Goal: Obtain resource: Obtain resource

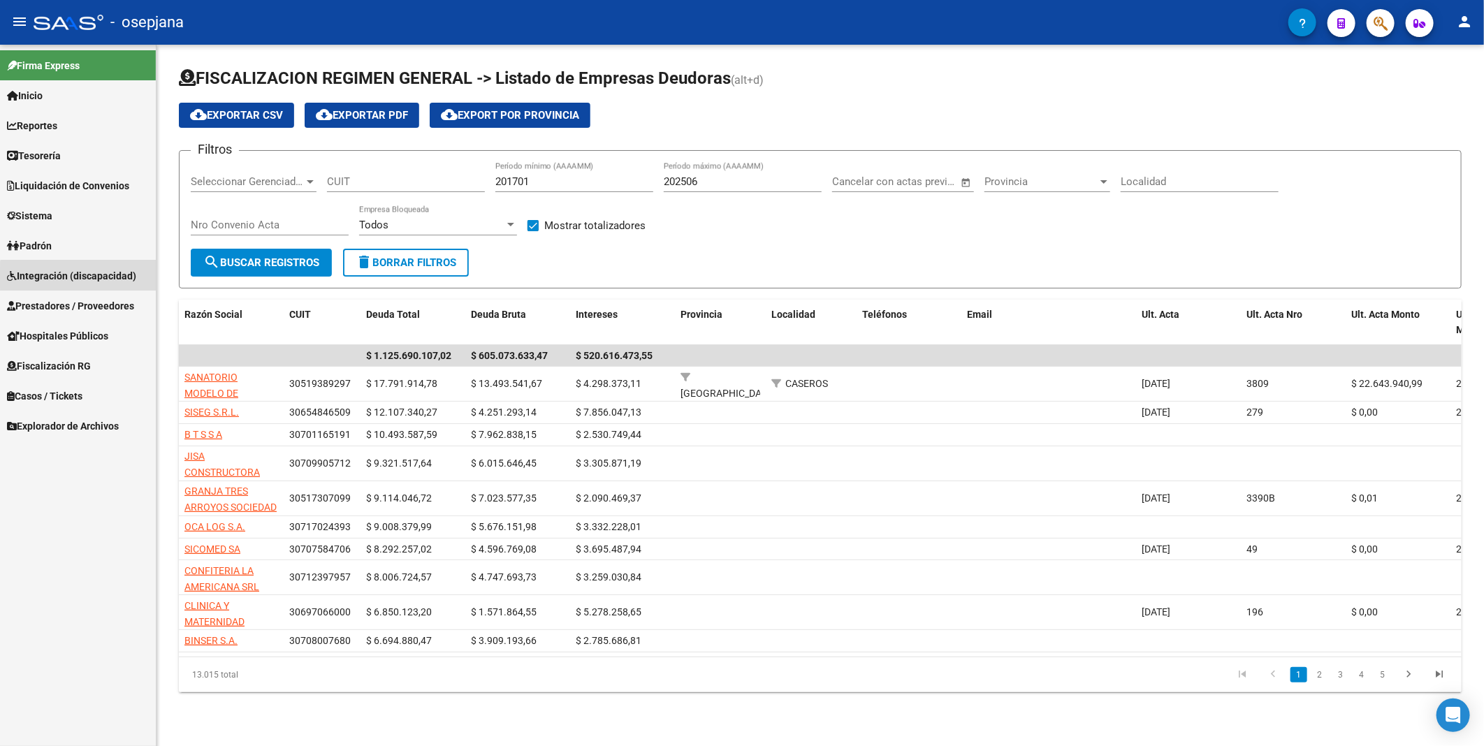
click at [93, 277] on span "Integración (discapacidad)" at bounding box center [71, 275] width 129 height 15
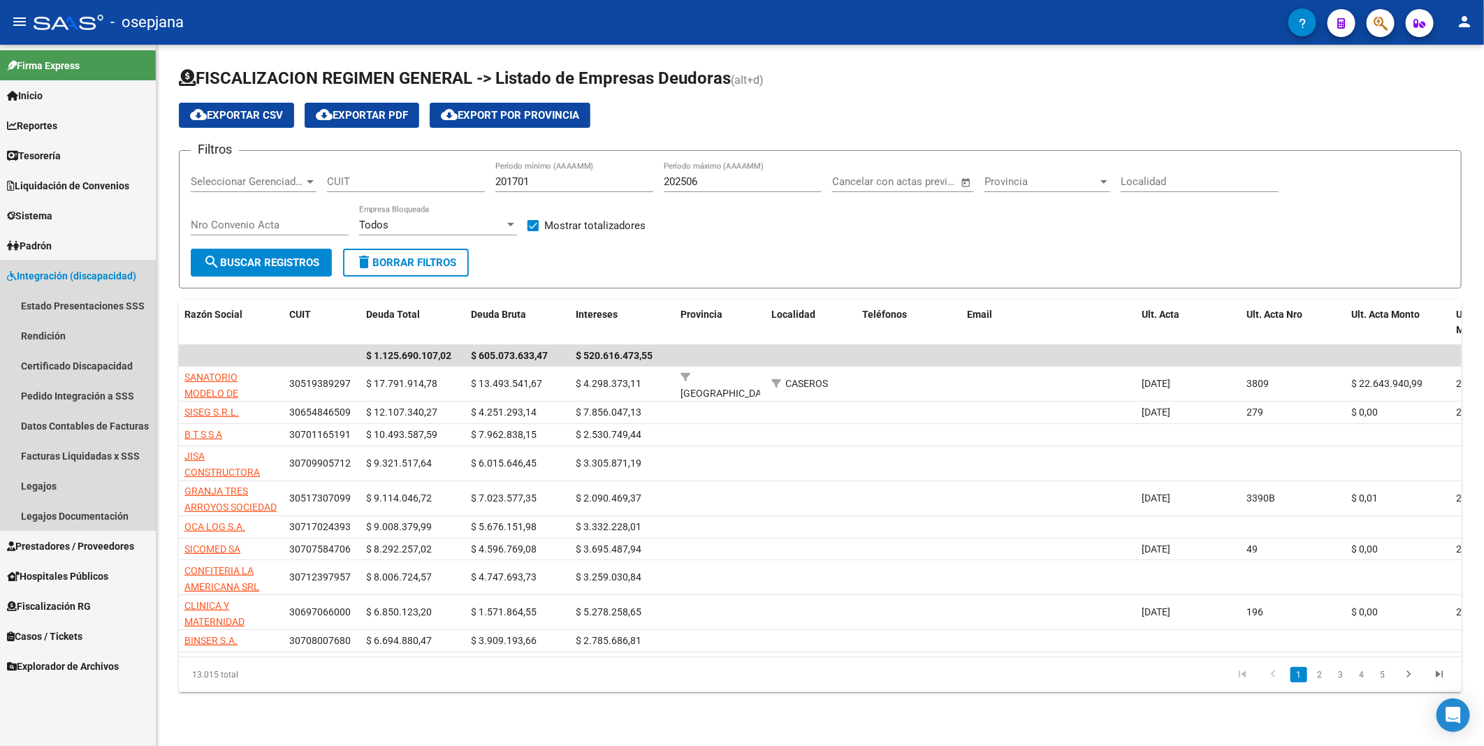
click at [93, 277] on span "Integración (discapacidad)" at bounding box center [71, 275] width 129 height 15
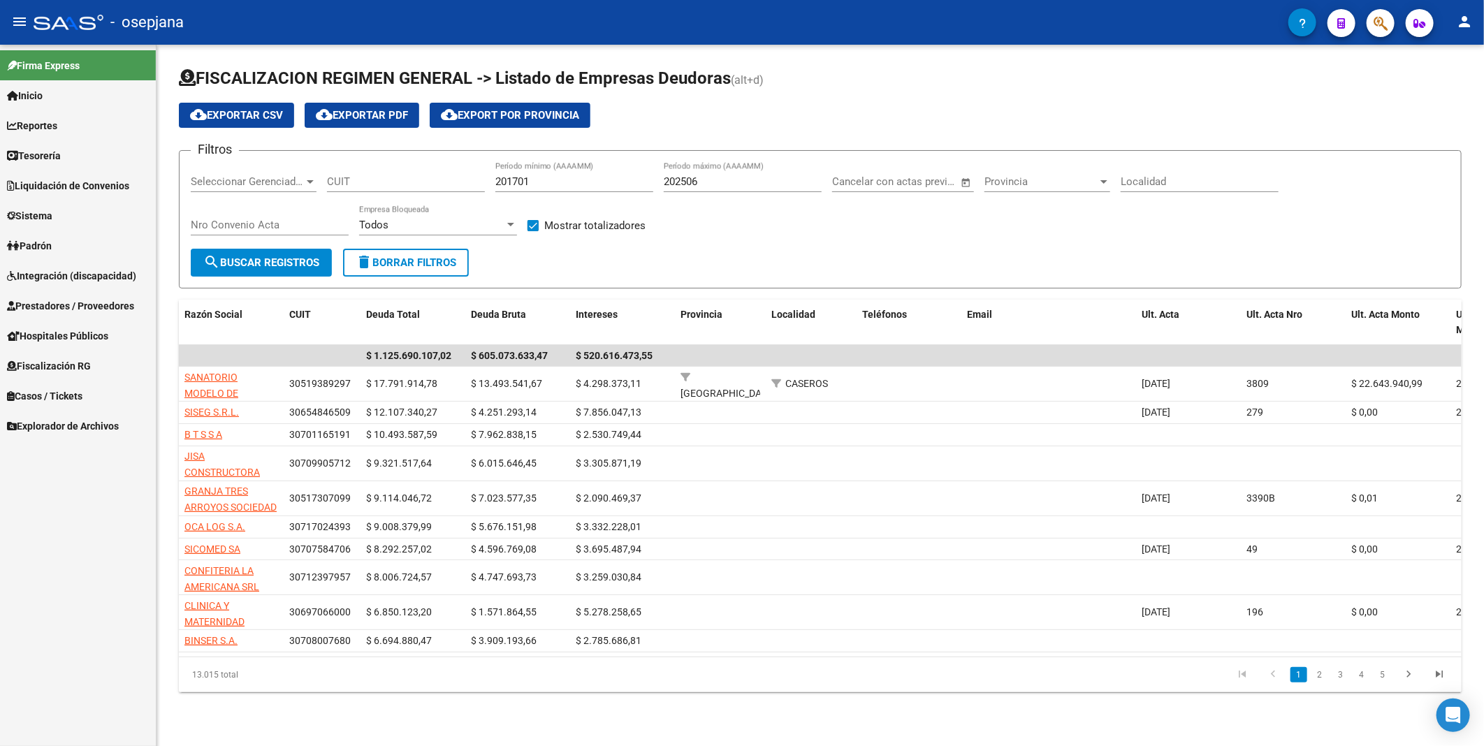
click at [89, 306] on span "Prestadores / Proveedores" at bounding box center [70, 305] width 127 height 15
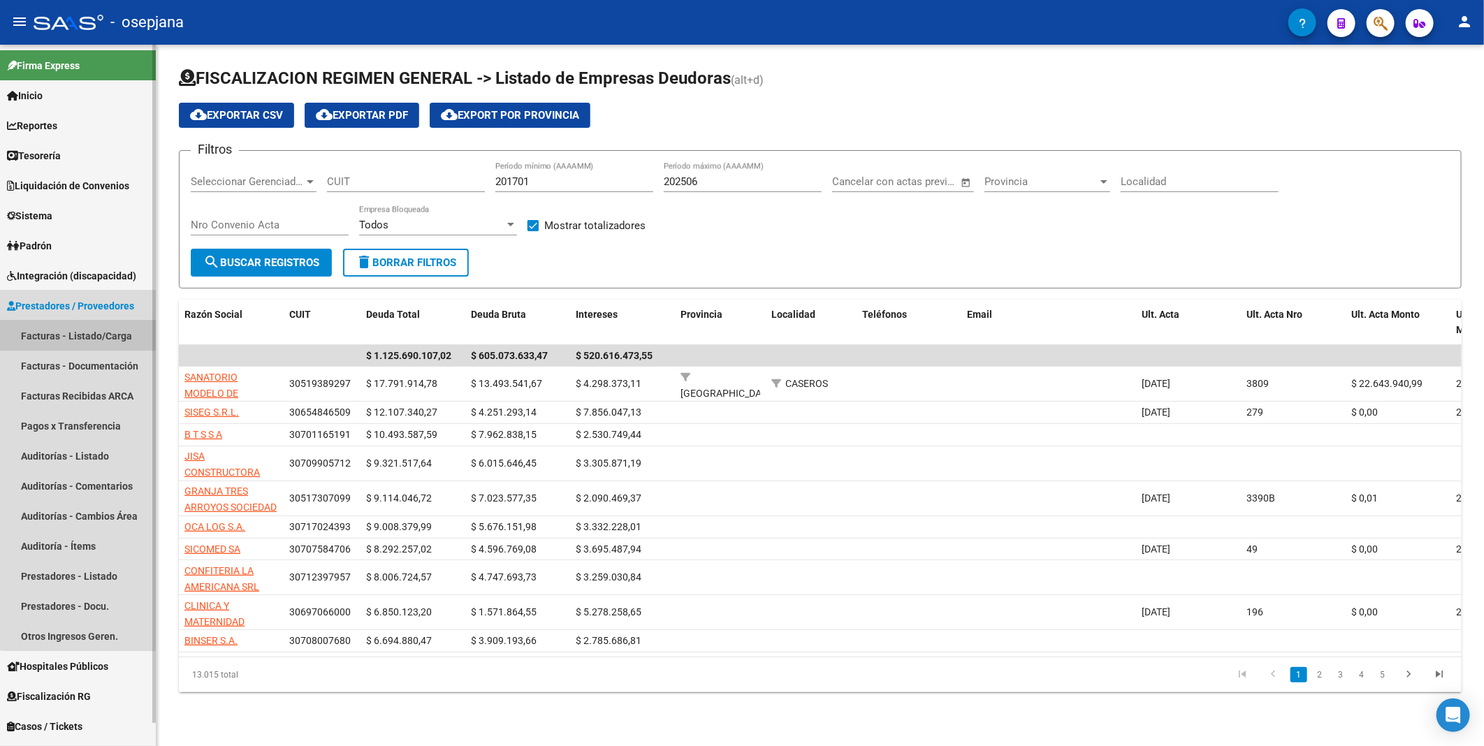
click at [78, 333] on link "Facturas - Listado/Carga" at bounding box center [78, 336] width 156 height 30
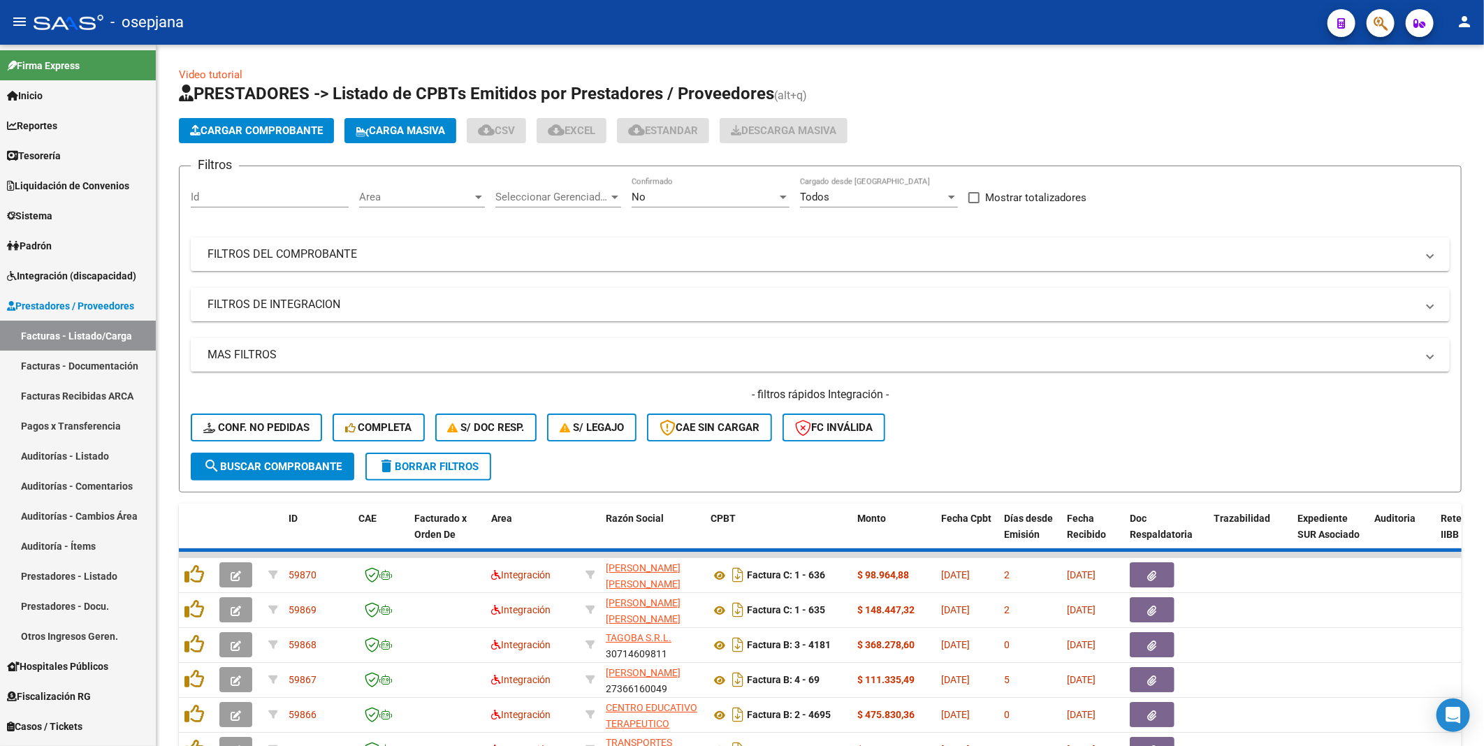
click at [685, 187] on div "No Confirmado" at bounding box center [711, 192] width 158 height 30
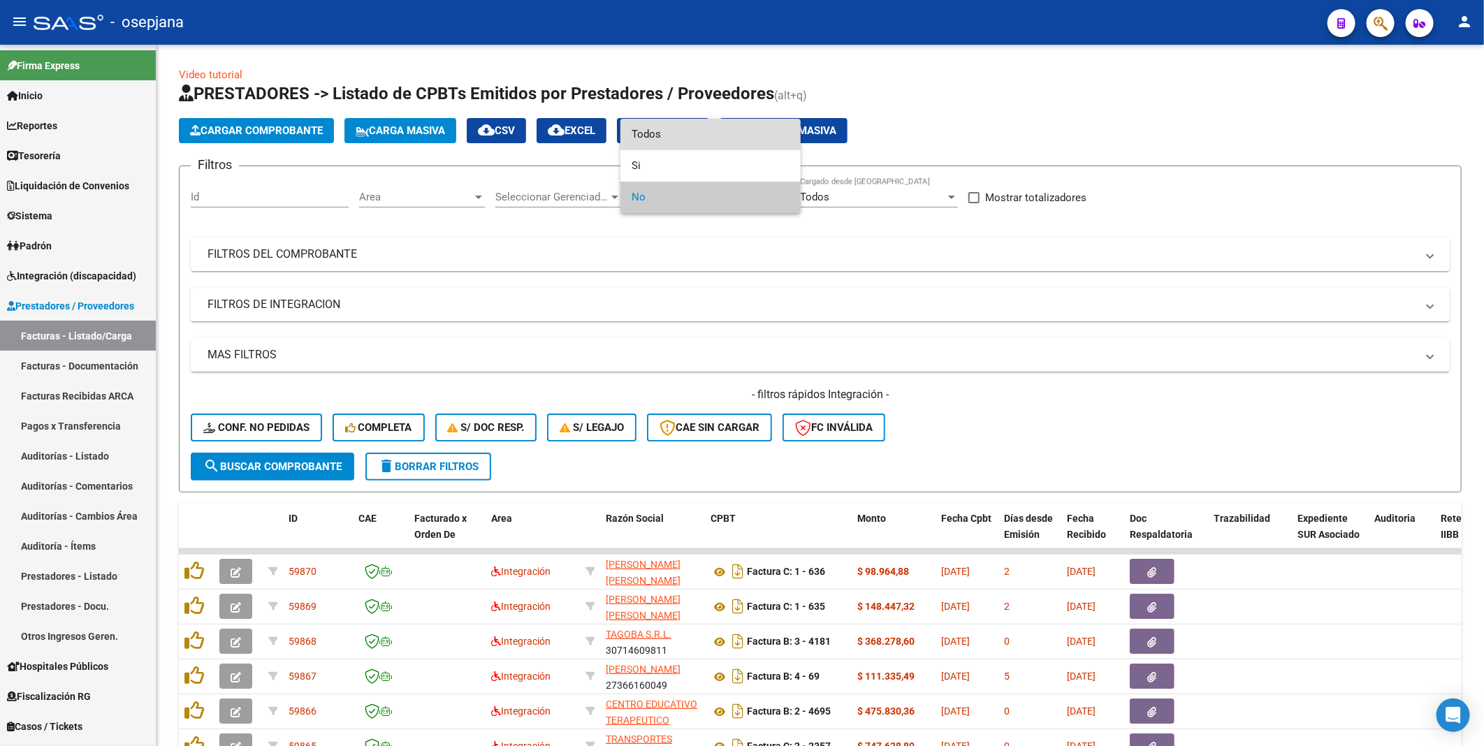
click at [664, 136] on span "Todos" at bounding box center [711, 134] width 158 height 31
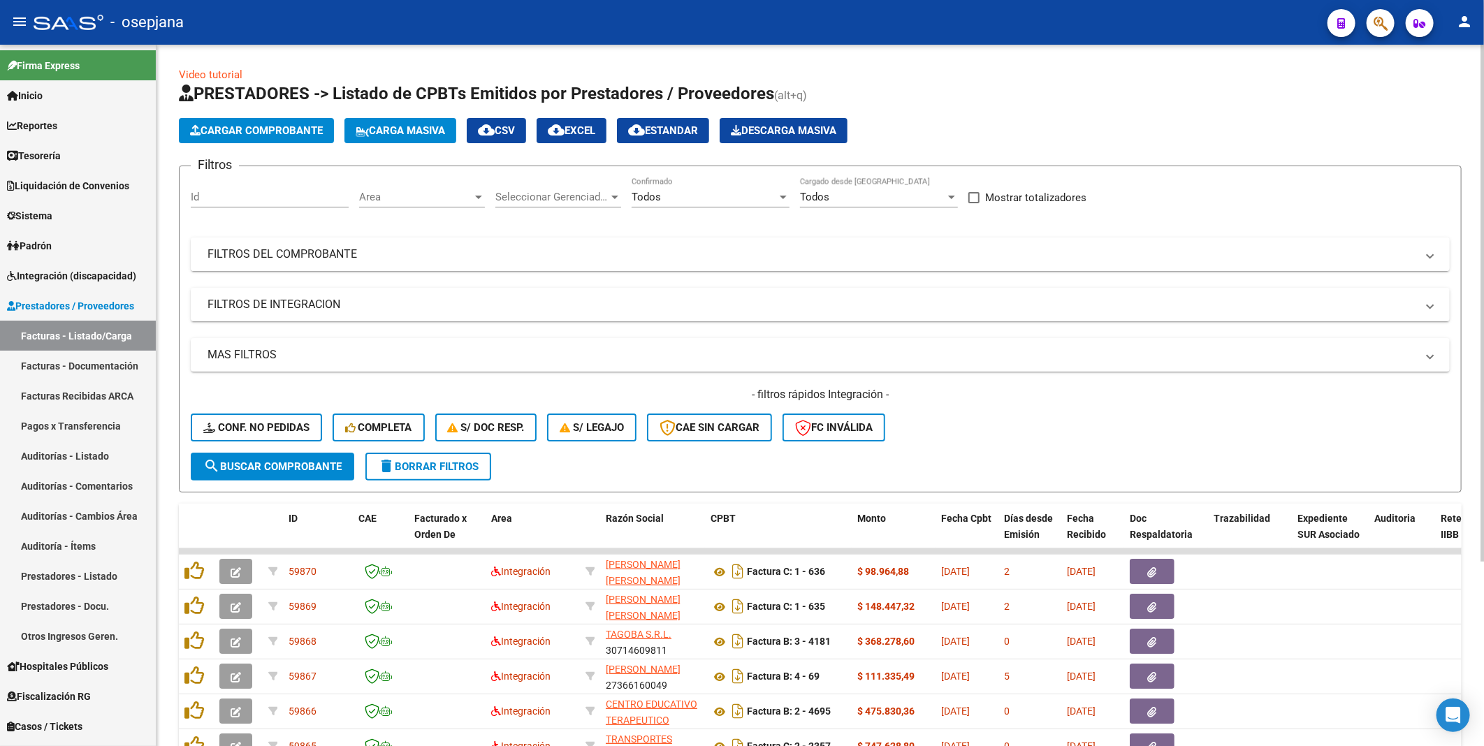
click at [330, 247] on mat-panel-title "FILTROS DEL COMPROBANTE" at bounding box center [811, 254] width 1209 height 15
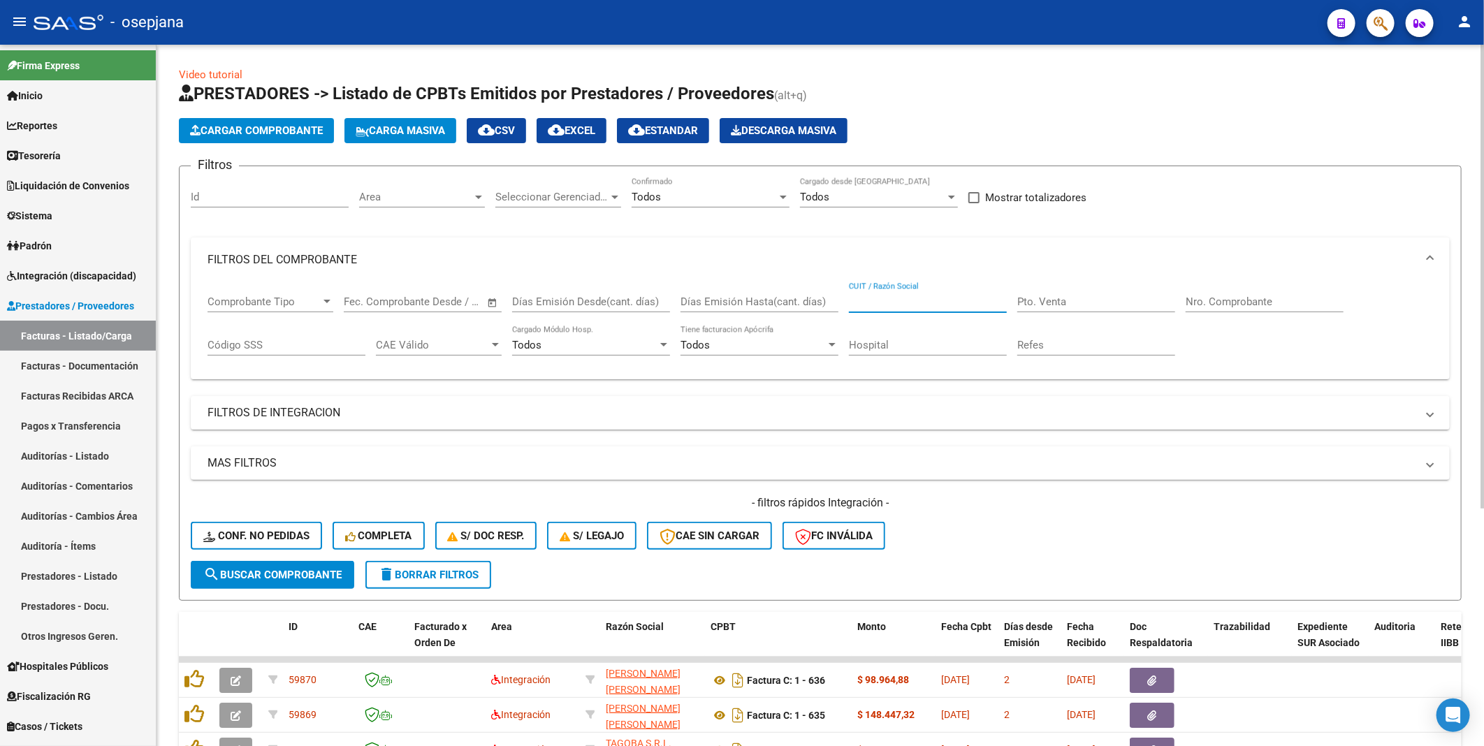
click at [871, 296] on input "CUIT / Razón Social" at bounding box center [928, 302] width 158 height 13
paste input "P30707851380"
click at [857, 298] on input "P30707851380" at bounding box center [928, 302] width 158 height 13
type input "30707851380"
click at [302, 569] on span "search Buscar Comprobante" at bounding box center [272, 575] width 138 height 13
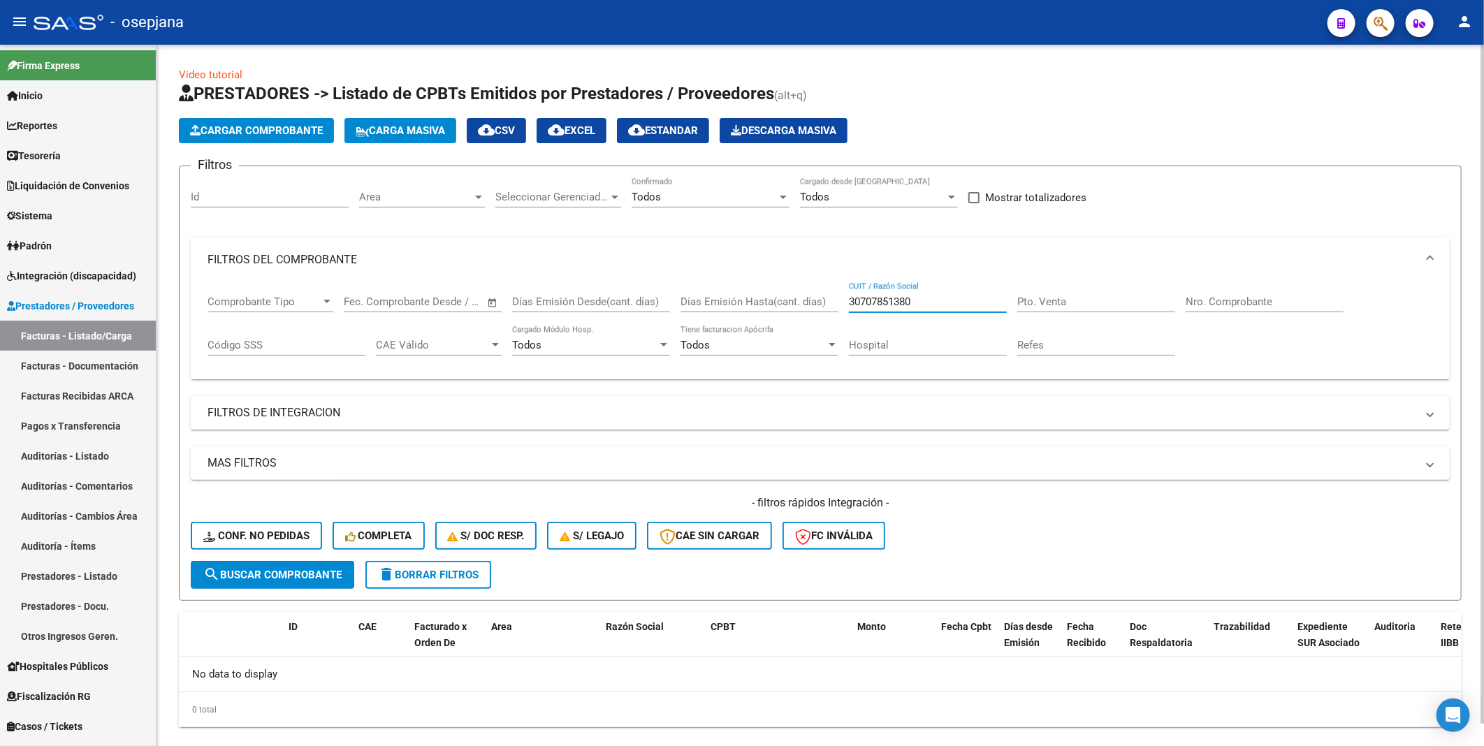
drag, startPoint x: 931, startPoint y: 304, endPoint x: 816, endPoint y: 298, distance: 114.7
click at [816, 298] on div "Comprobante Tipo Comprobante Tipo Fecha inicio – Fecha fin Fec. Comprobante Des…" at bounding box center [819, 325] width 1225 height 87
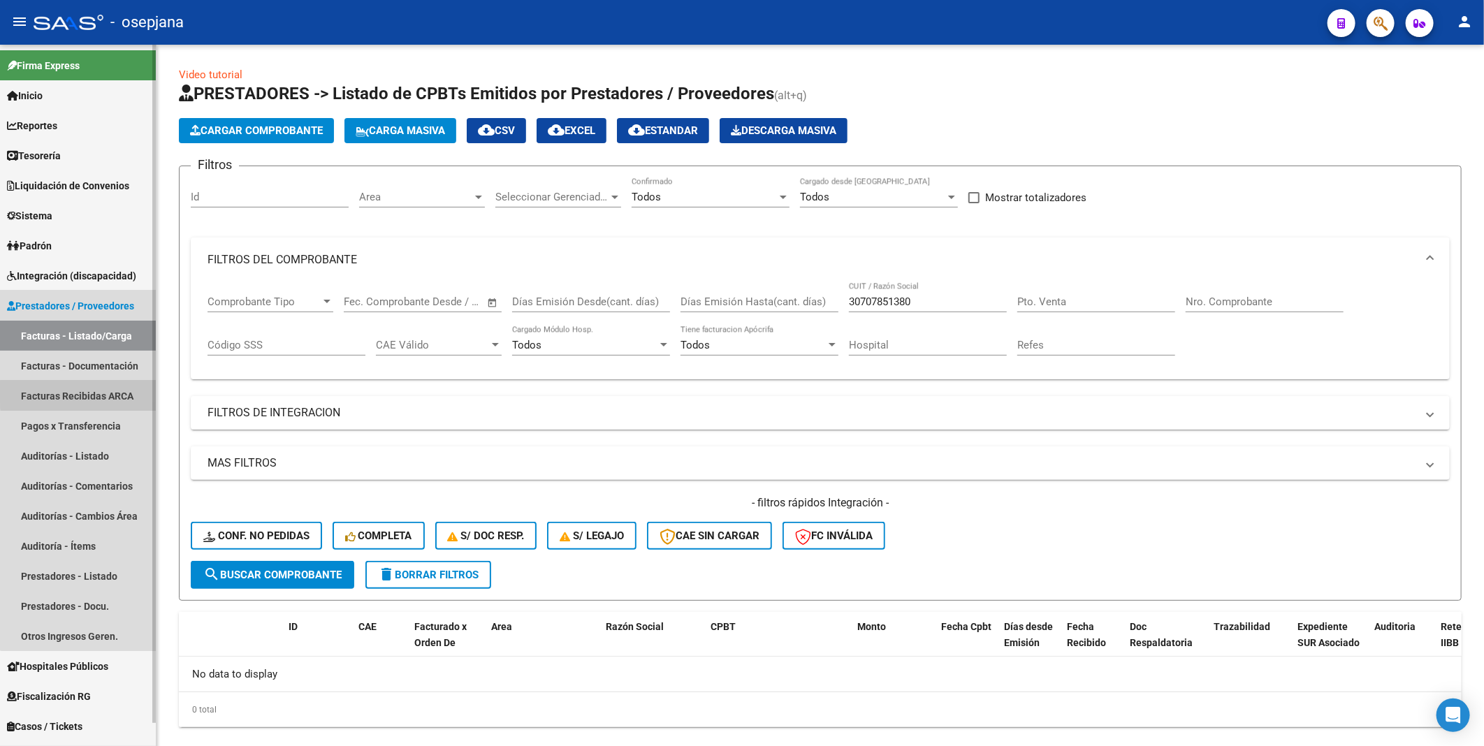
click at [101, 393] on link "Facturas Recibidas ARCA" at bounding box center [78, 396] width 156 height 30
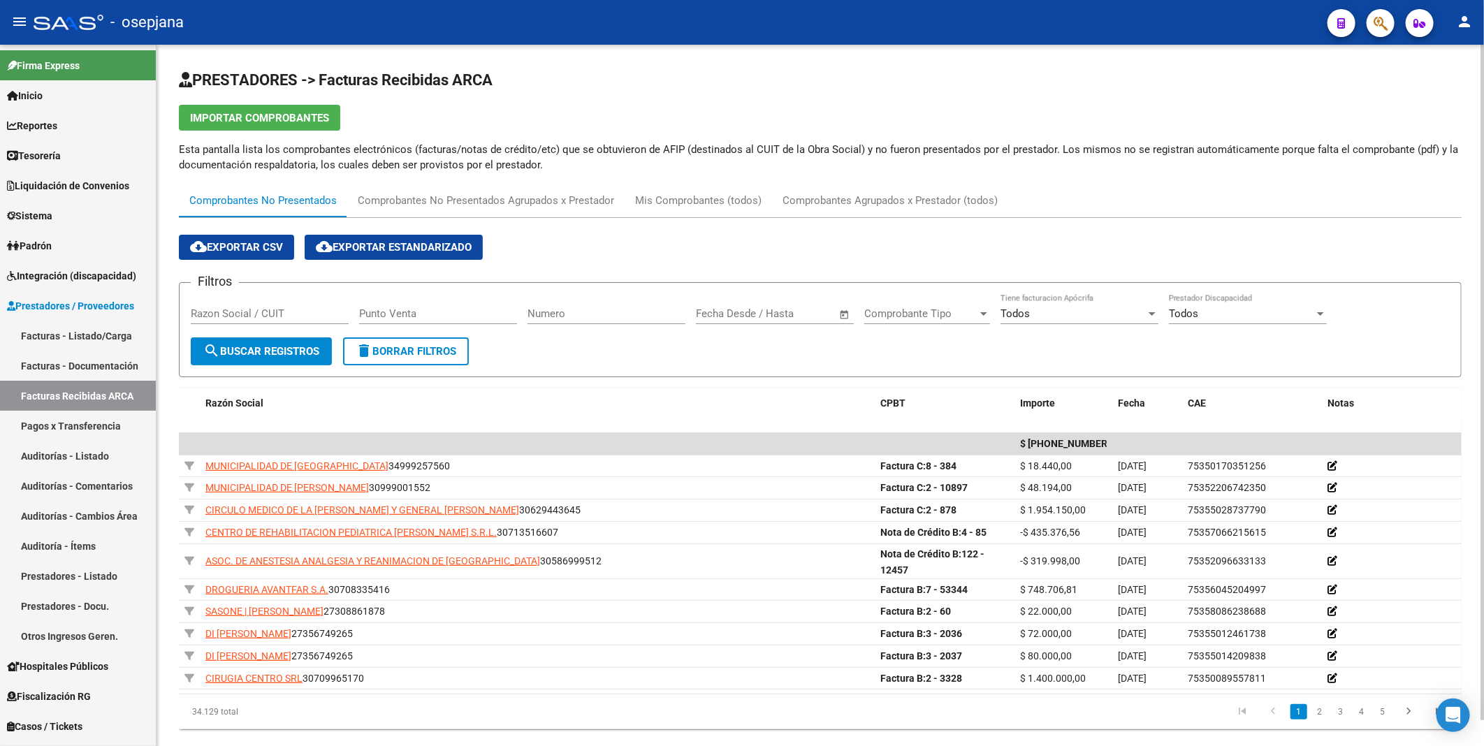
click at [381, 316] on input "Punto Venta" at bounding box center [438, 313] width 158 height 13
click at [265, 319] on input "Razon Social / CUIT" at bounding box center [270, 313] width 158 height 13
paste input "30707851380"
type input "30707851380"
click at [283, 349] on span "search Buscar Registros" at bounding box center [261, 351] width 116 height 13
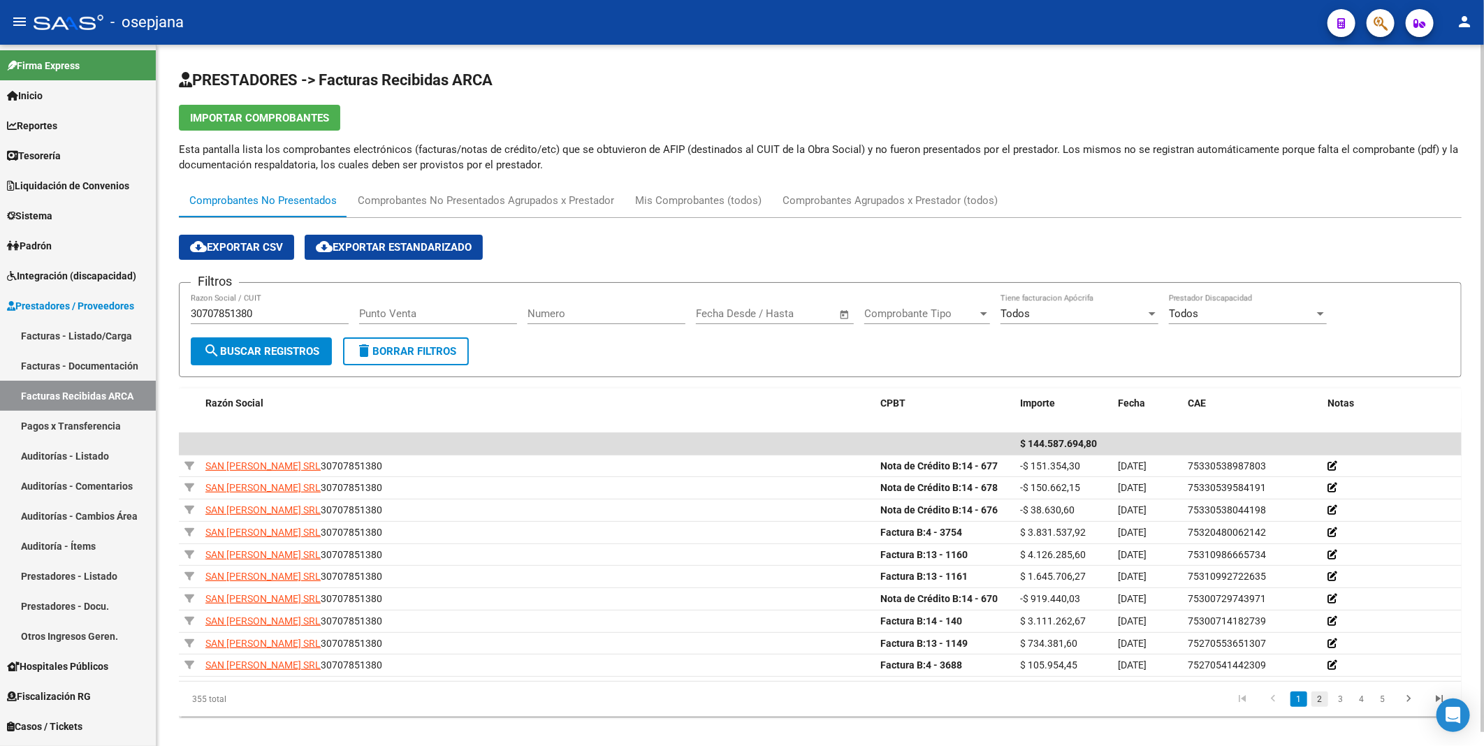
click at [1318, 696] on link "2" at bounding box center [1319, 699] width 17 height 15
click at [1273, 696] on icon "go to previous page" at bounding box center [1273, 700] width 18 height 17
drag, startPoint x: 878, startPoint y: 402, endPoint x: 811, endPoint y: 407, distance: 67.2
click at [811, 407] on div "Razón Social CPBT Importe Fecha CAE Notas" at bounding box center [820, 403] width 1283 height 30
click at [447, 409] on div "Razón Social" at bounding box center [345, 403] width 281 height 16
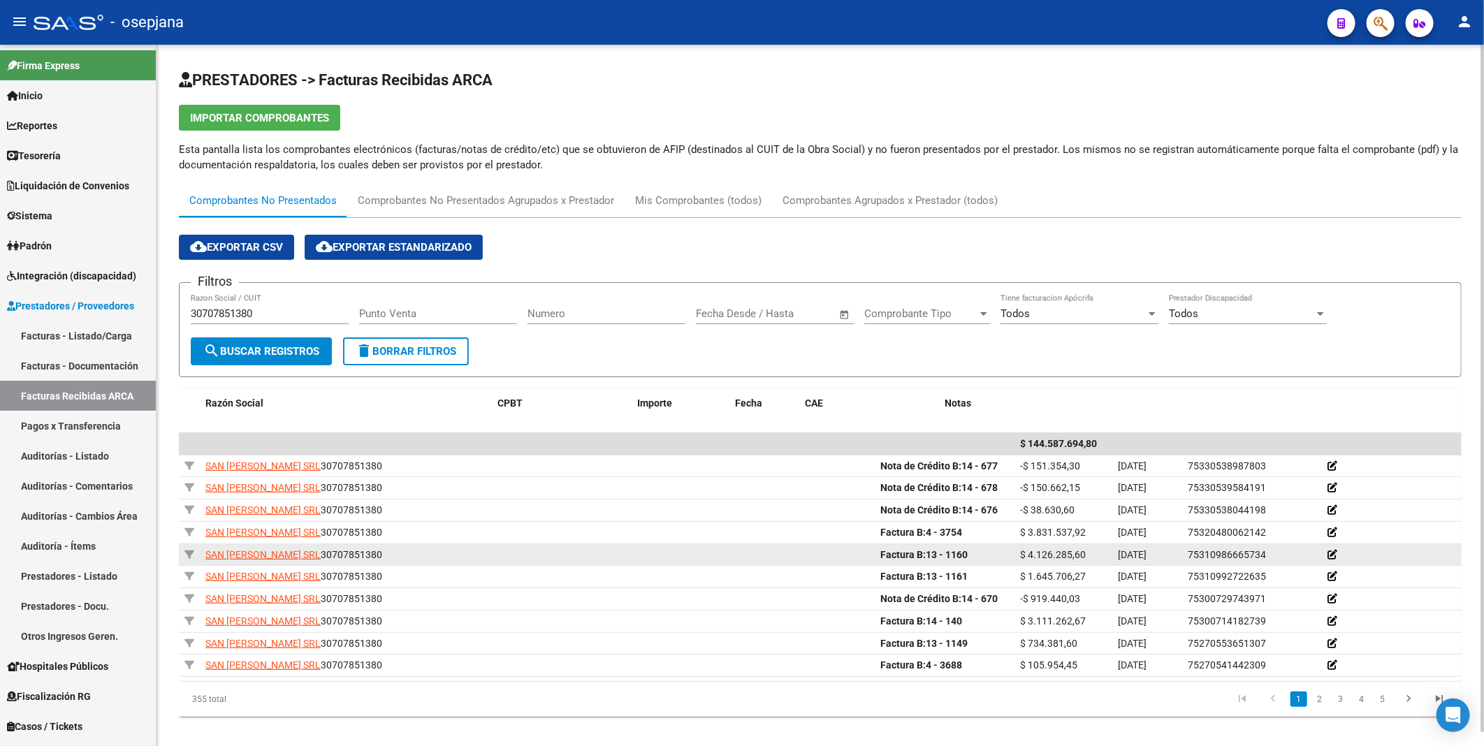
click at [599, 558] on div "SAN [PERSON_NAME] SRL 30707851380" at bounding box center [537, 555] width 664 height 16
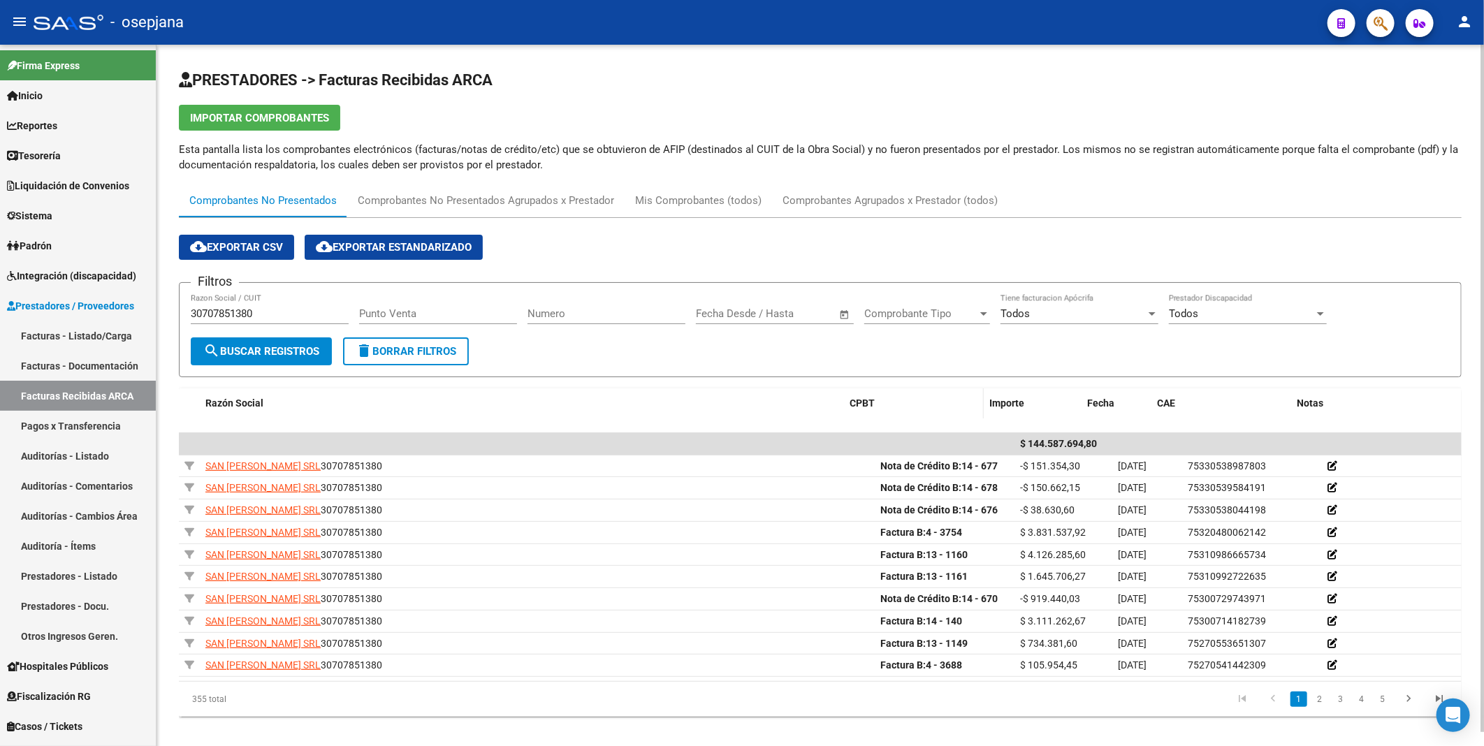
drag, startPoint x: 488, startPoint y: 403, endPoint x: 880, endPoint y: 408, distance: 392.7
click at [880, 407] on div "Razón Social CPBT Importe Fecha CAE Notas" at bounding box center [820, 403] width 1283 height 30
click at [438, 315] on input "Punto Venta" at bounding box center [438, 313] width 158 height 13
type input "14"
click at [558, 312] on input "Numero" at bounding box center [606, 313] width 158 height 13
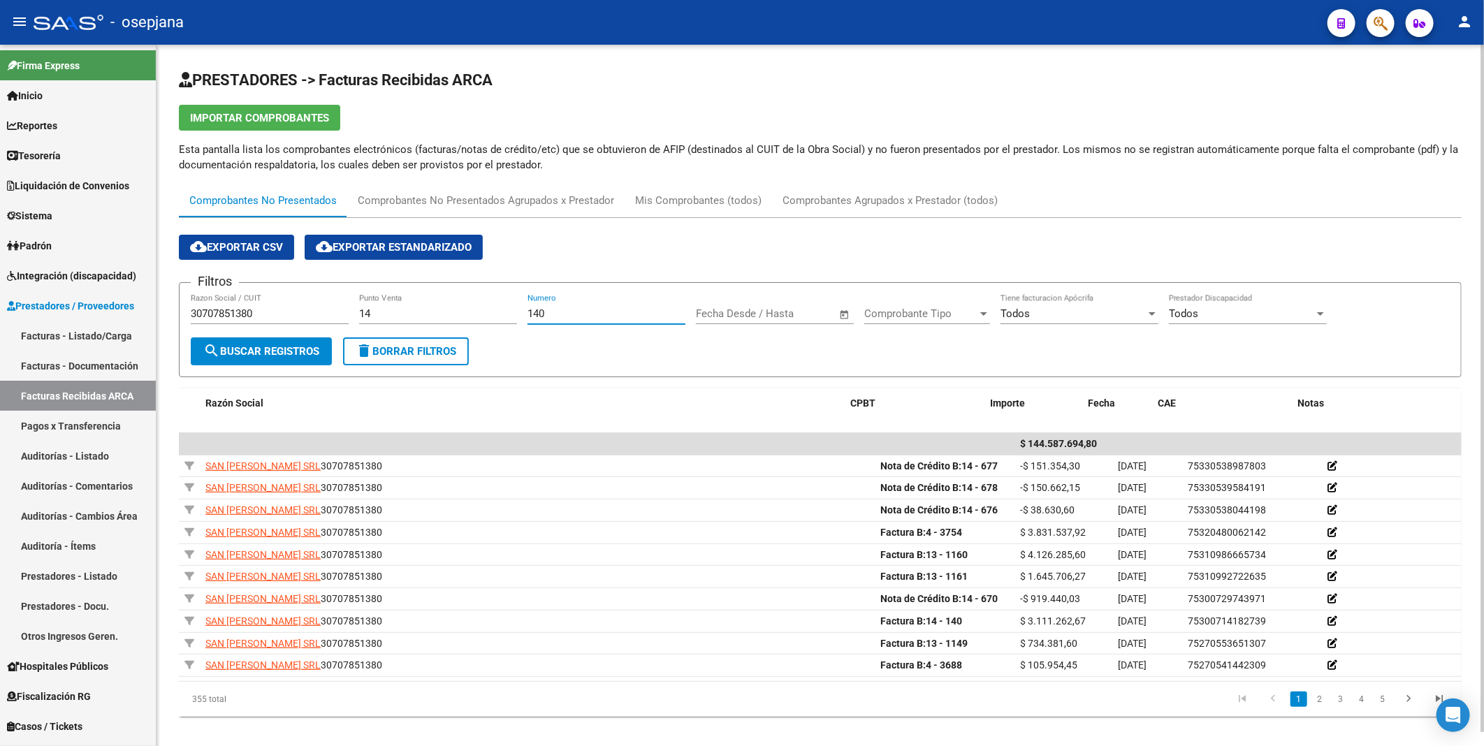
type input "140"
click at [296, 348] on span "search Buscar Registros" at bounding box center [261, 351] width 116 height 13
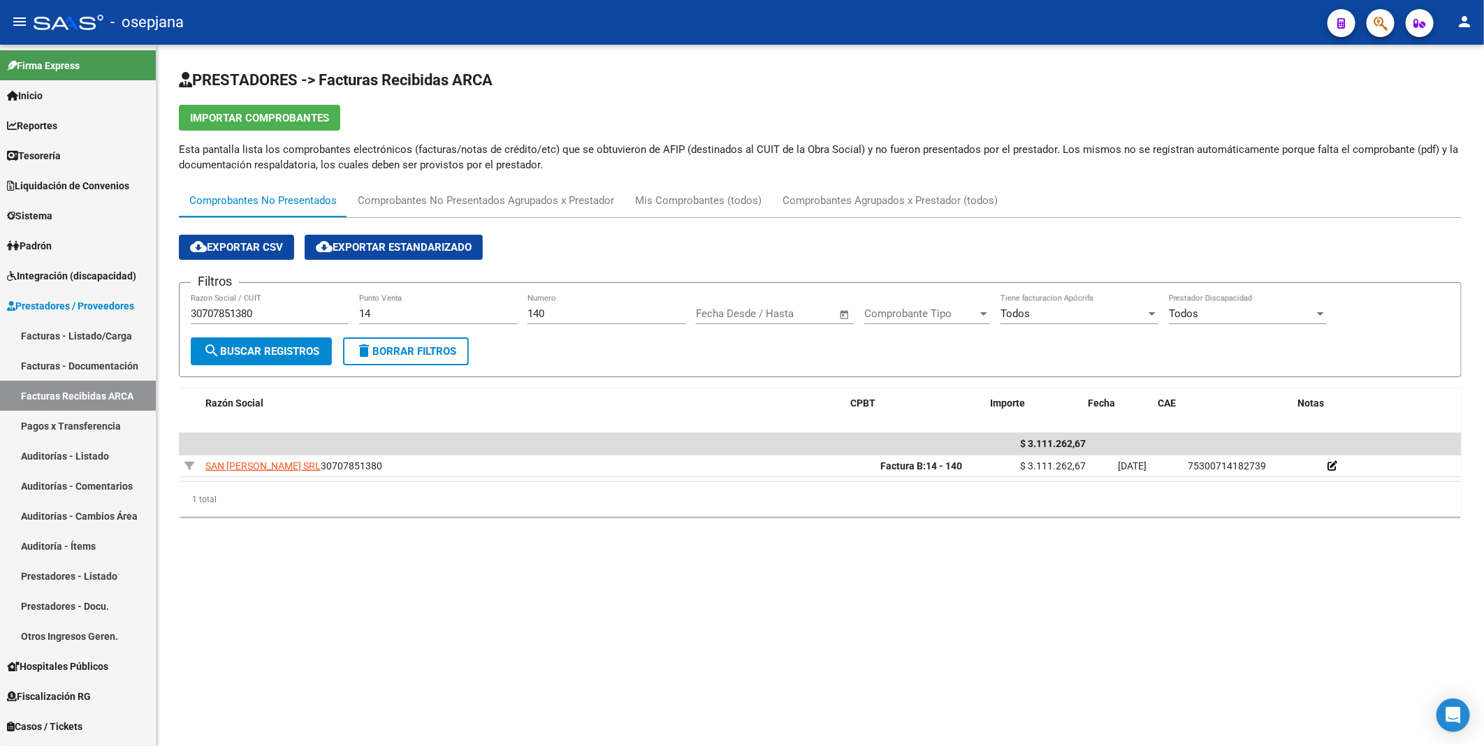
click at [421, 608] on mat-sidenav-content "PRESTADORES -> Facturas Recibidas ARCA Importar Comprobantes Esta pantalla list…" at bounding box center [819, 395] width 1327 height 701
click at [105, 307] on span "Prestadores / Proveedores" at bounding box center [70, 305] width 127 height 15
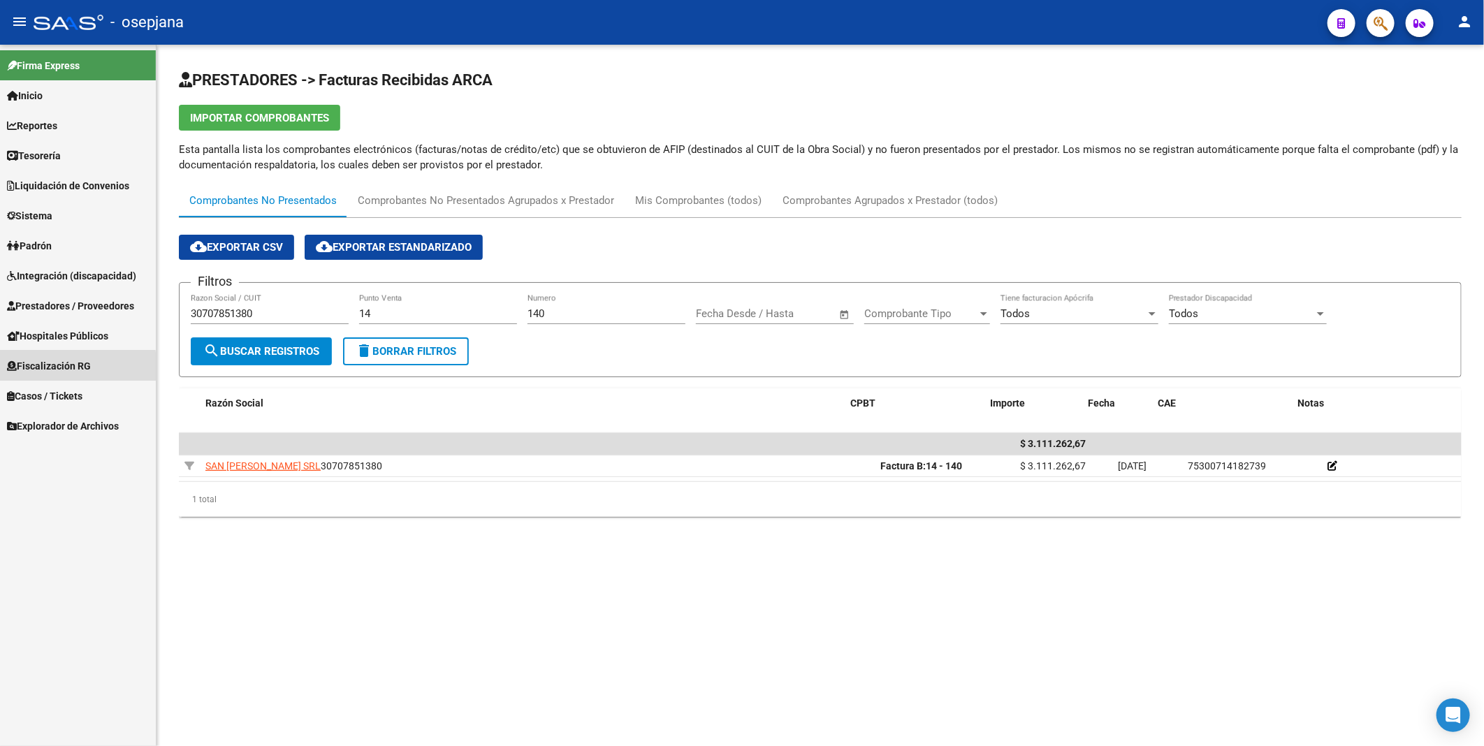
click at [67, 367] on span "Fiscalización RG" at bounding box center [49, 365] width 84 height 15
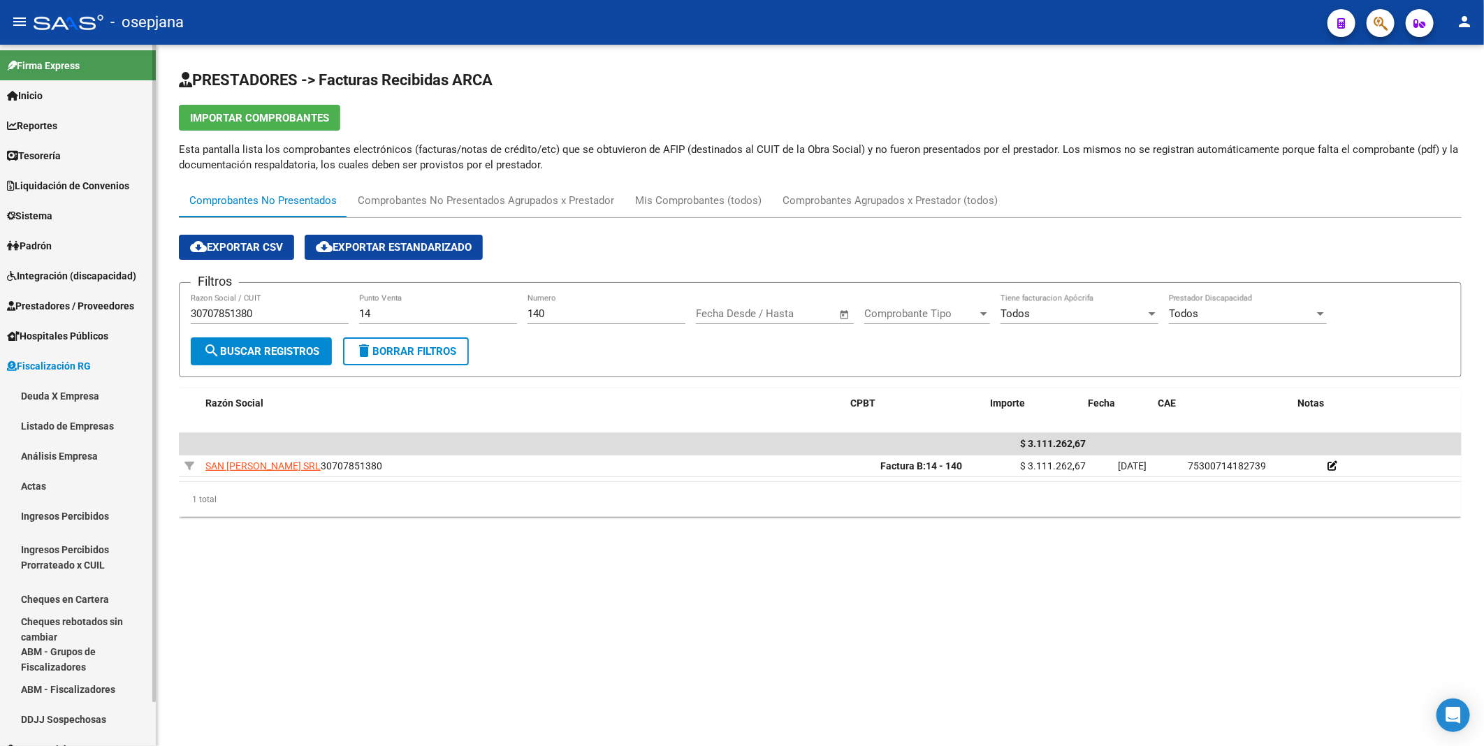
click at [64, 422] on link "Listado de Empresas" at bounding box center [78, 426] width 156 height 30
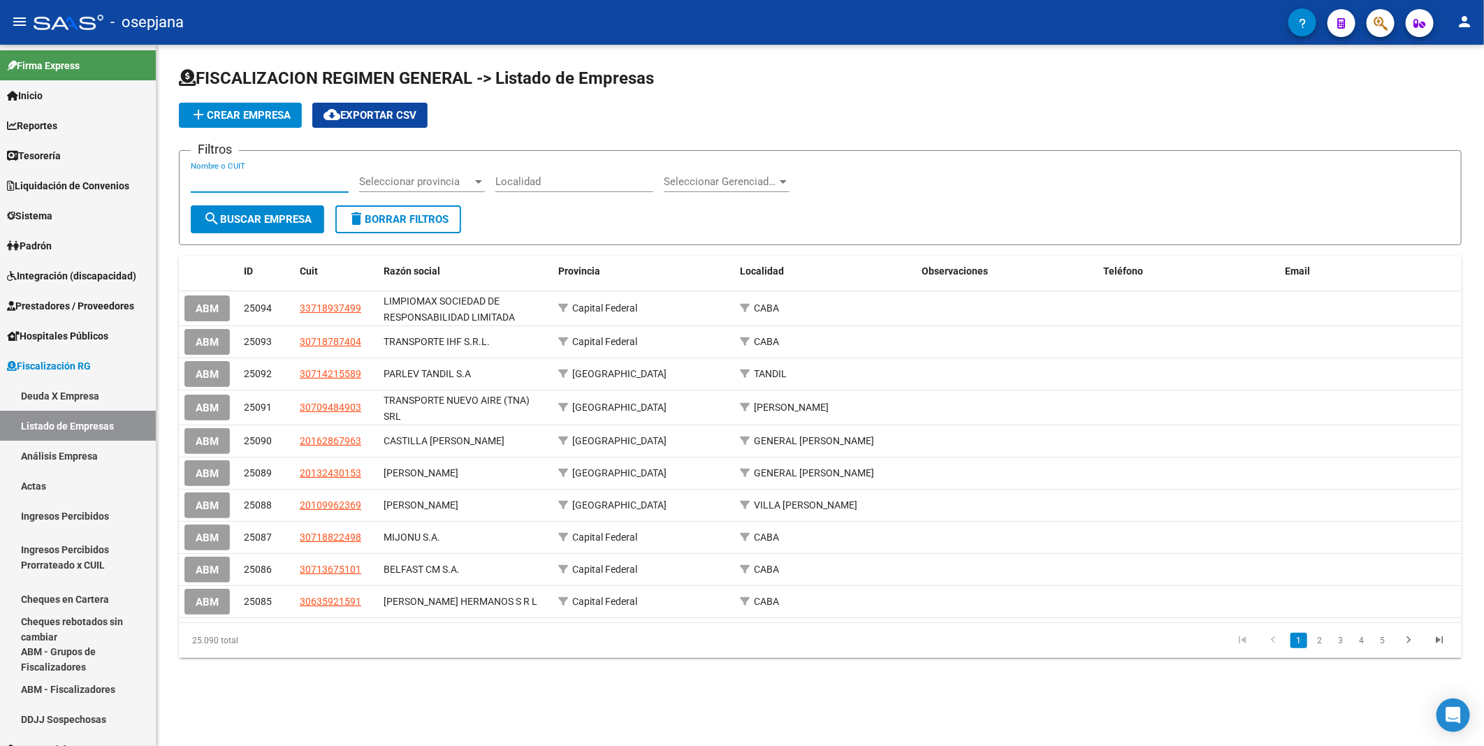
click at [252, 180] on input "Nombre o CUIT" at bounding box center [270, 181] width 158 height 13
paste input "30710711395"
type input "30710711395"
click at [261, 217] on span "search Buscar Empresa" at bounding box center [257, 219] width 108 height 13
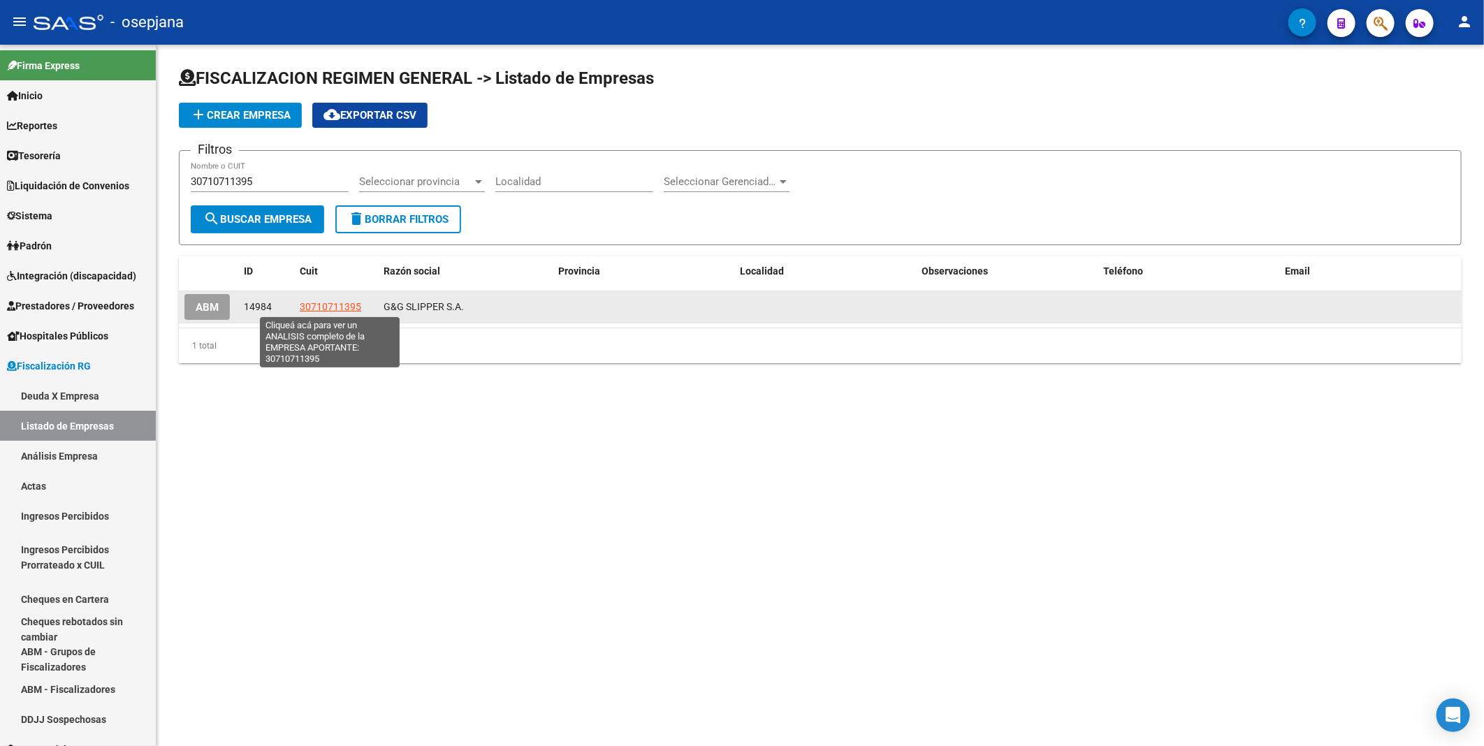
click at [329, 305] on span "30710711395" at bounding box center [330, 306] width 61 height 11
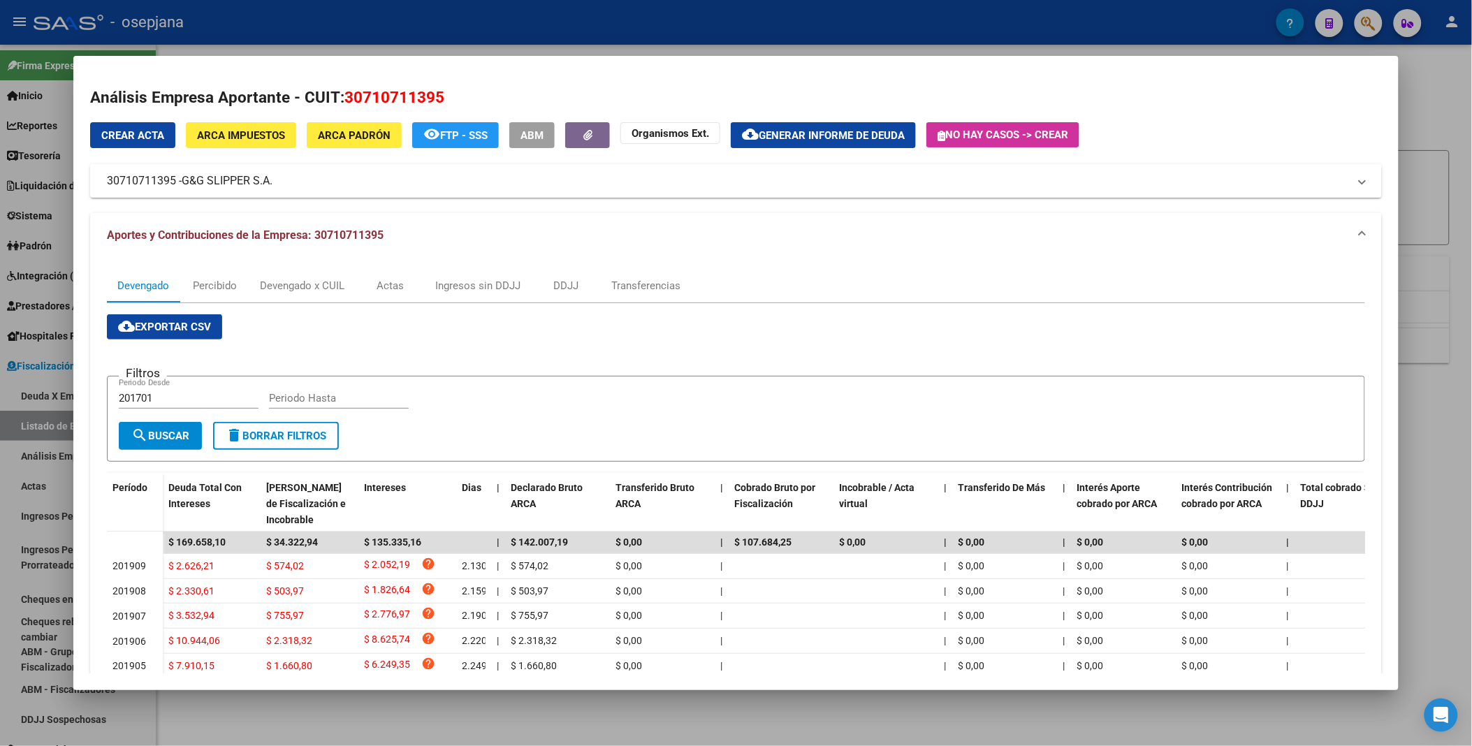
click at [186, 325] on span "cloud_download Exportar CSV" at bounding box center [164, 327] width 93 height 13
